Goal: Information Seeking & Learning: Learn about a topic

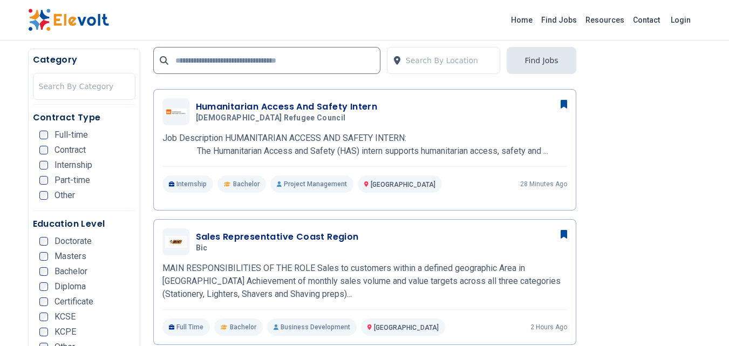
scroll to position [270, 0]
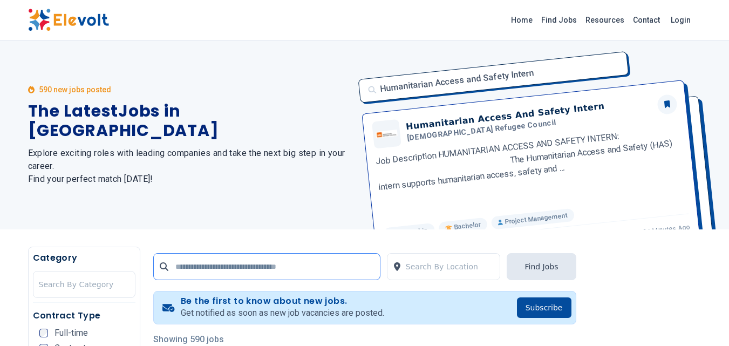
click at [214, 271] on input "text" at bounding box center [266, 266] width 227 height 27
type input "**********"
